Goal: Navigation & Orientation: Find specific page/section

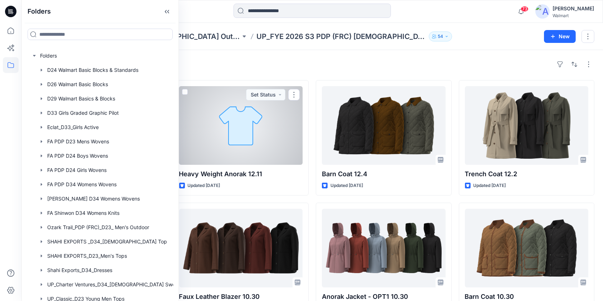
scroll to position [524, 0]
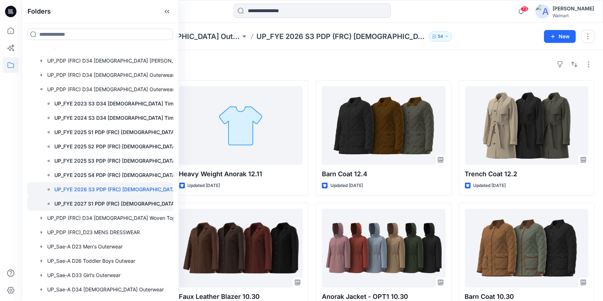
click at [87, 202] on p "UP_FYE 2027 S1 PDP (FRC) [DEMOGRAPHIC_DATA] Outerwear Time & Tru" at bounding box center [124, 204] width 140 height 9
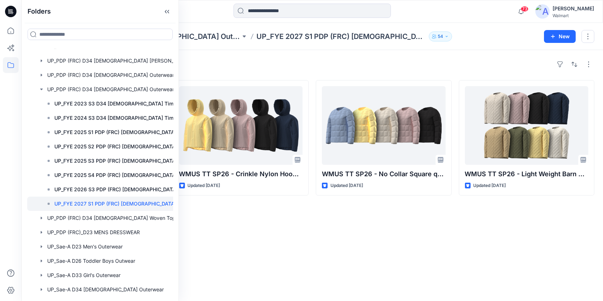
click at [348, 76] on div "Styles WMUS TT SP26 - Light Weight Barn Coat Collar (1) Updated [DATE] WMUS TT …" at bounding box center [311, 188] width 581 height 276
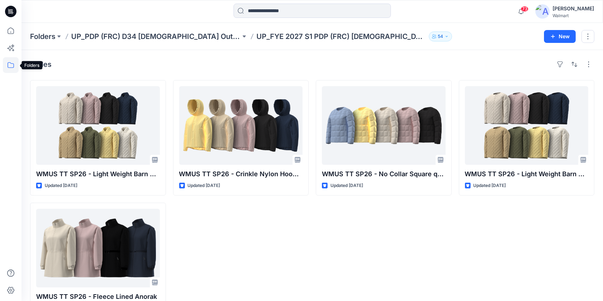
click at [7, 64] on icon at bounding box center [11, 65] width 16 height 16
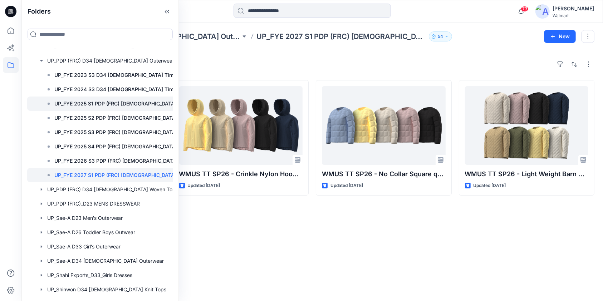
scroll to position [568, 0]
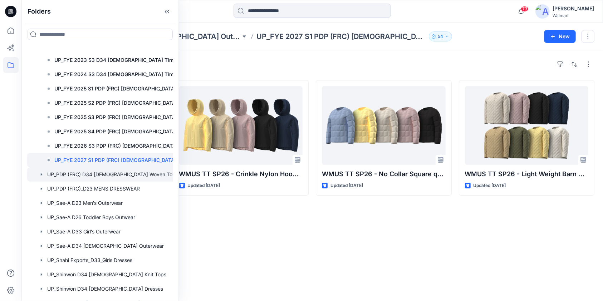
click at [41, 173] on icon "button" at bounding box center [41, 174] width 1 height 3
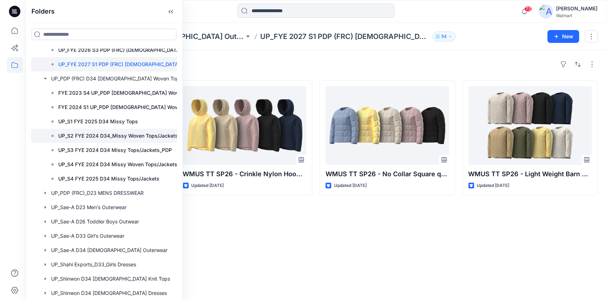
scroll to position [711, 0]
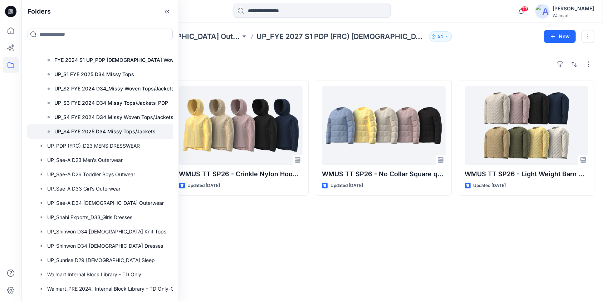
click at [108, 135] on p "UP_S4 FYE 2025 D34 Missy Tops/Jackets" at bounding box center [104, 131] width 101 height 9
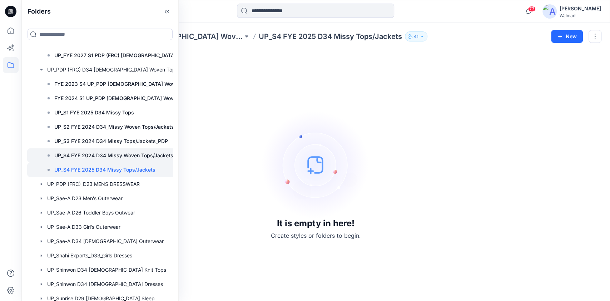
scroll to position [721, 0]
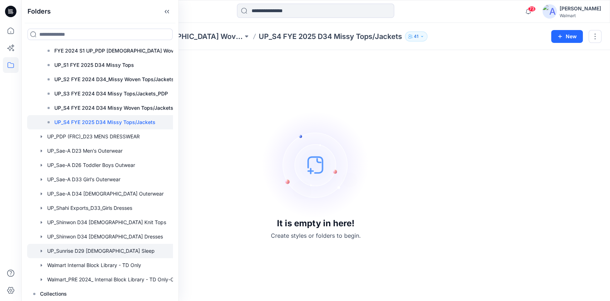
click at [41, 250] on icon "button" at bounding box center [41, 251] width 1 height 3
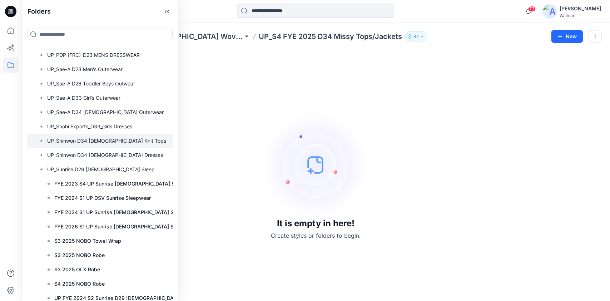
scroll to position [817, 0]
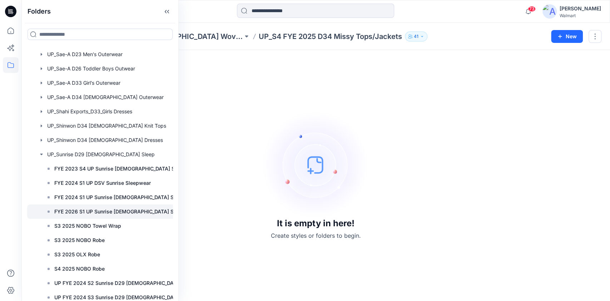
click at [123, 211] on p "FYE 2026 S1 UP Sunrise [DEMOGRAPHIC_DATA] Sleepwear" at bounding box center [124, 211] width 140 height 9
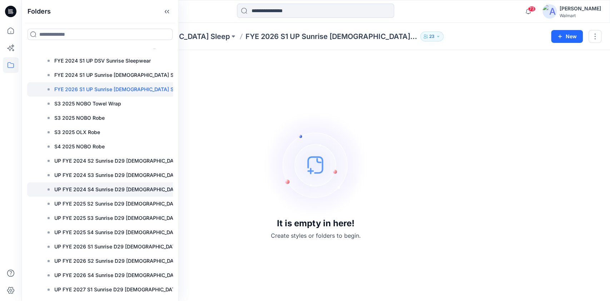
scroll to position [960, 0]
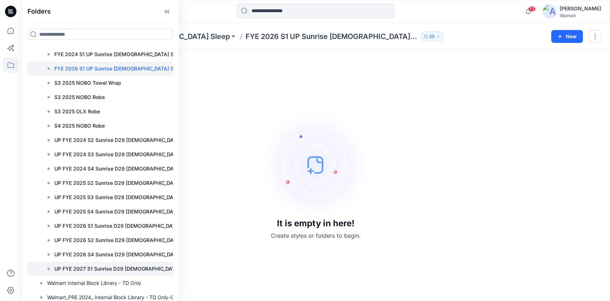
click at [95, 269] on p "UP FYE 2027 S1 Sunrise D29 [DEMOGRAPHIC_DATA] sleep" at bounding box center [124, 269] width 140 height 9
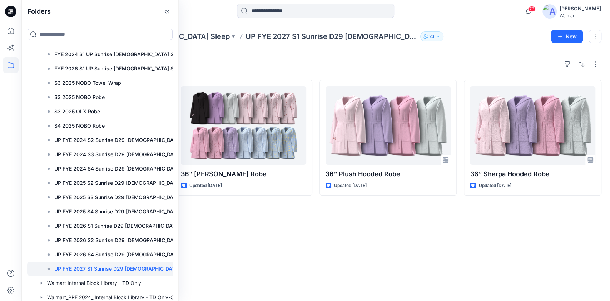
click at [331, 217] on div "Styles 40" Cotton loop [PERSON_NAME] collar robe Updated [DATE] 36" [PERSON_NAM…" at bounding box center [315, 175] width 589 height 251
